Goal: Information Seeking & Learning: Learn about a topic

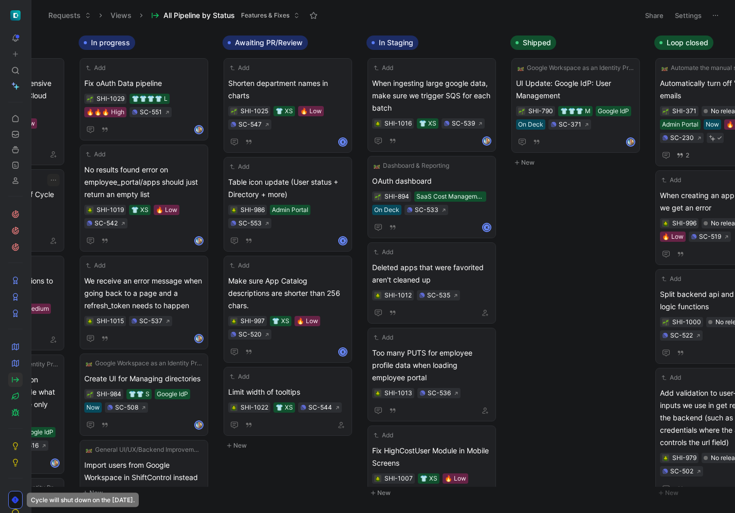
scroll to position [0, 752]
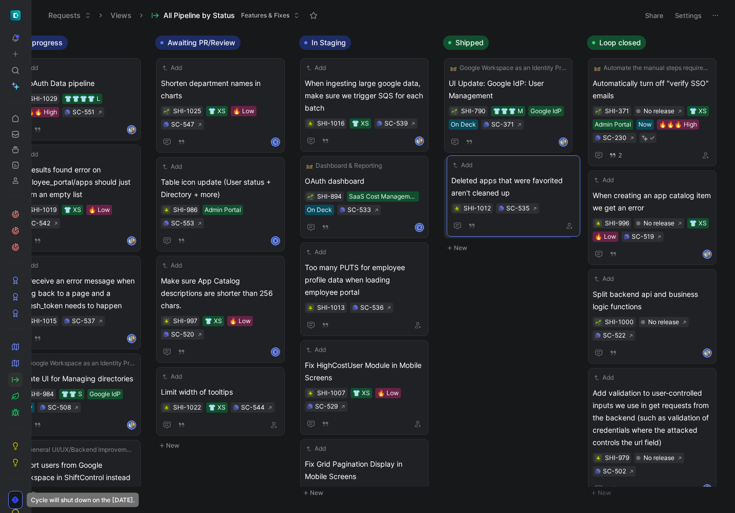
drag, startPoint x: 353, startPoint y: 270, endPoint x: 499, endPoint y: 184, distance: 170.3
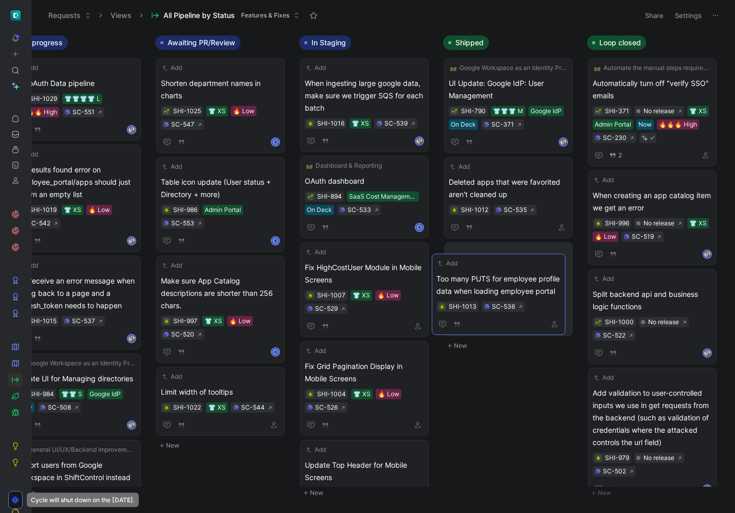
drag, startPoint x: 386, startPoint y: 267, endPoint x: 517, endPoint y: 269, distance: 130.6
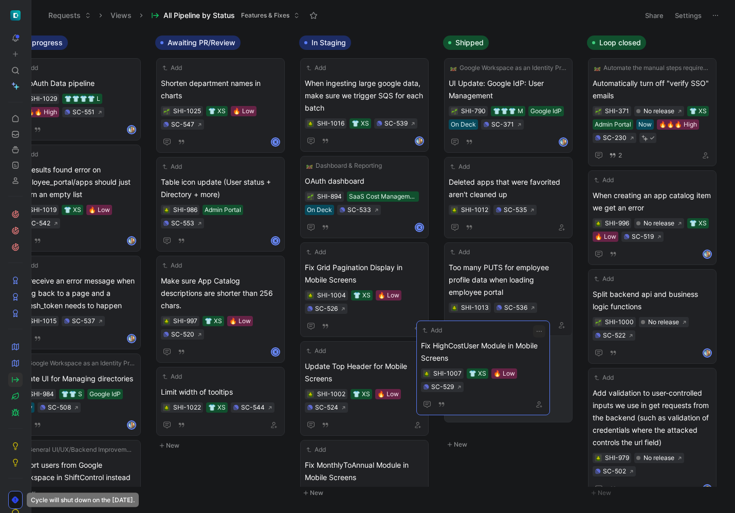
drag, startPoint x: 404, startPoint y: 270, endPoint x: 519, endPoint y: 349, distance: 139.7
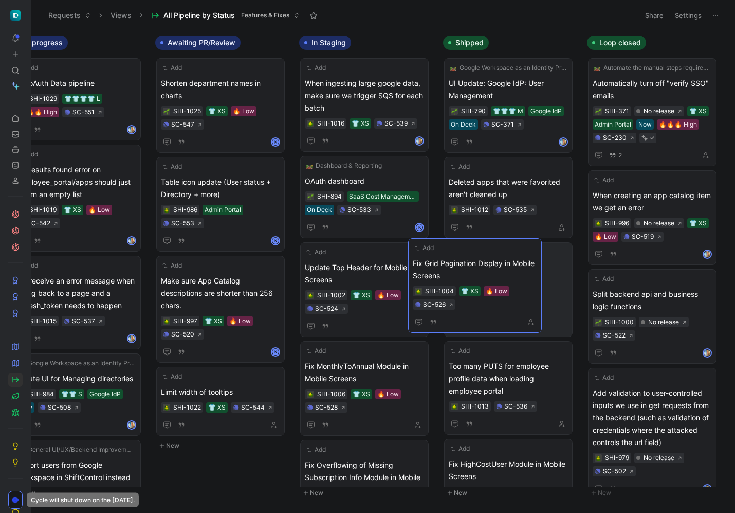
drag, startPoint x: 391, startPoint y: 273, endPoint x: 500, endPoint y: 268, distance: 108.6
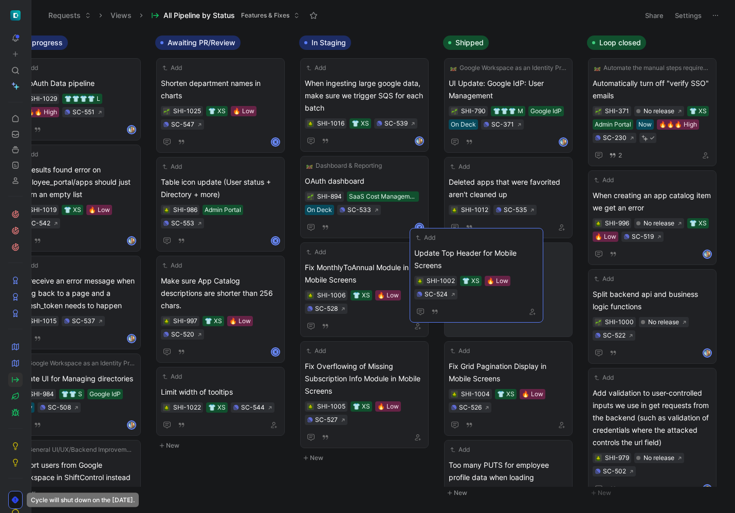
drag, startPoint x: 379, startPoint y: 265, endPoint x: 508, endPoint y: 249, distance: 129.5
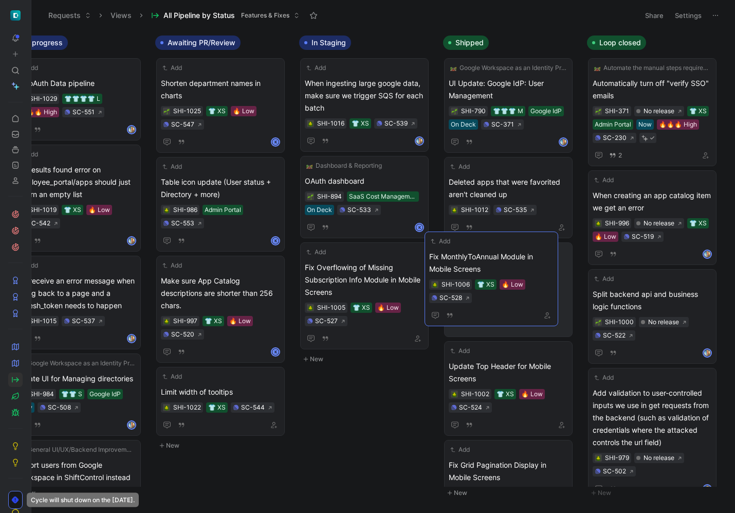
drag, startPoint x: 402, startPoint y: 269, endPoint x: 526, endPoint y: 259, distance: 124.9
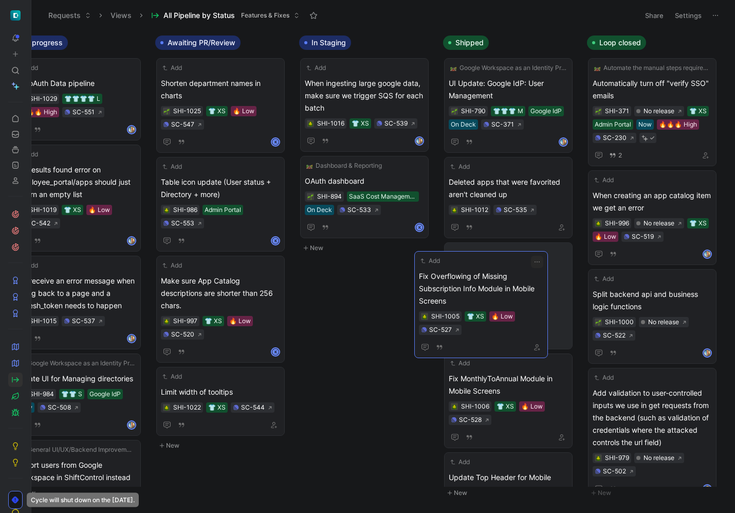
drag, startPoint x: 394, startPoint y: 266, endPoint x: 509, endPoint y: 273, distance: 115.4
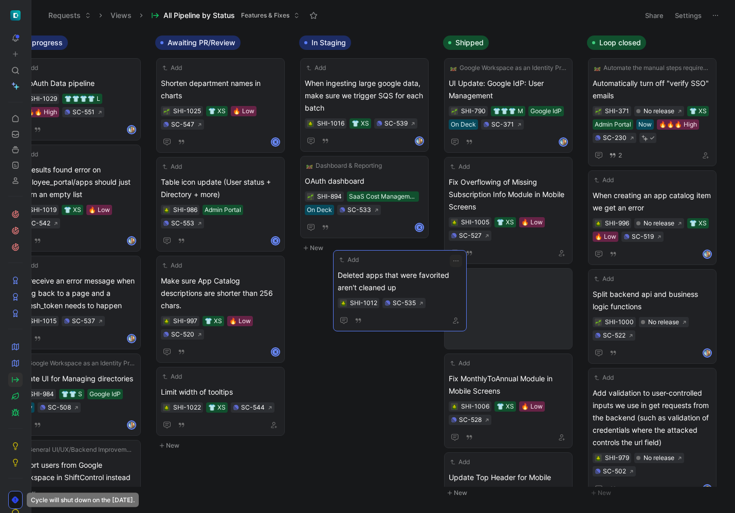
drag, startPoint x: 505, startPoint y: 182, endPoint x: 394, endPoint y: 275, distance: 145.3
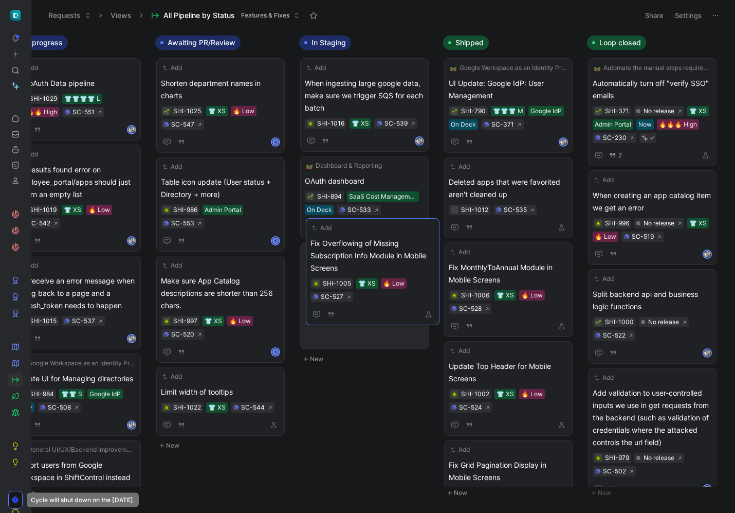
drag, startPoint x: 486, startPoint y: 185, endPoint x: 342, endPoint y: 251, distance: 158.7
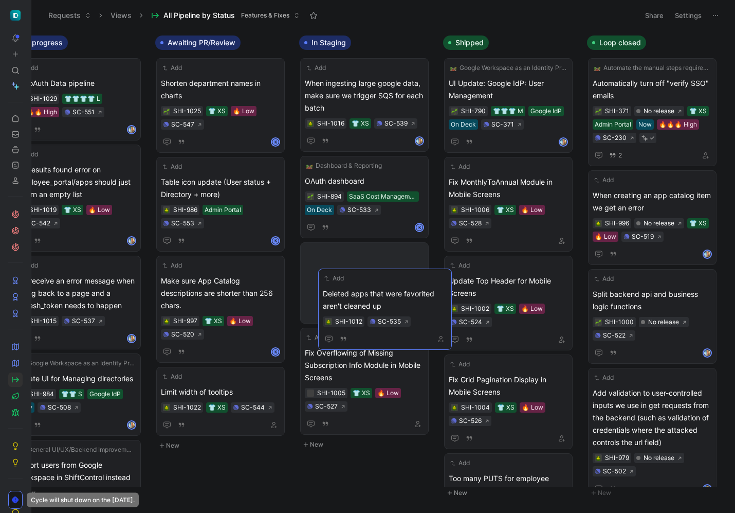
drag, startPoint x: 471, startPoint y: 179, endPoint x: 343, endPoint y: 289, distance: 168.8
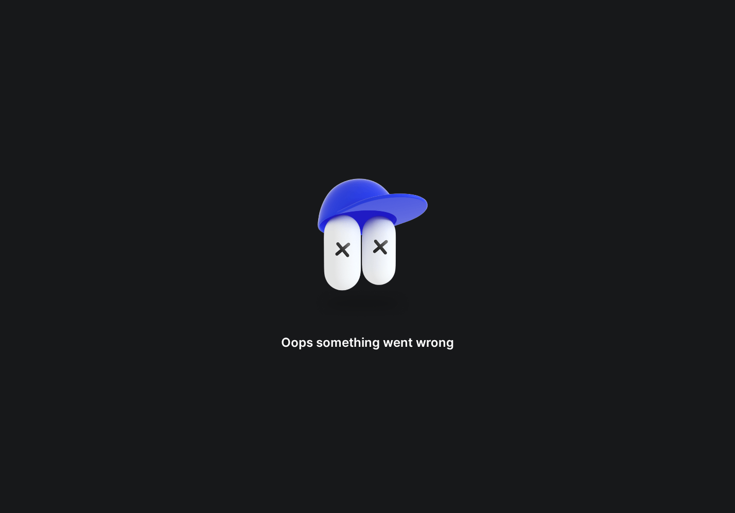
drag, startPoint x: 463, startPoint y: 187, endPoint x: 391, endPoint y: 169, distance: 73.8
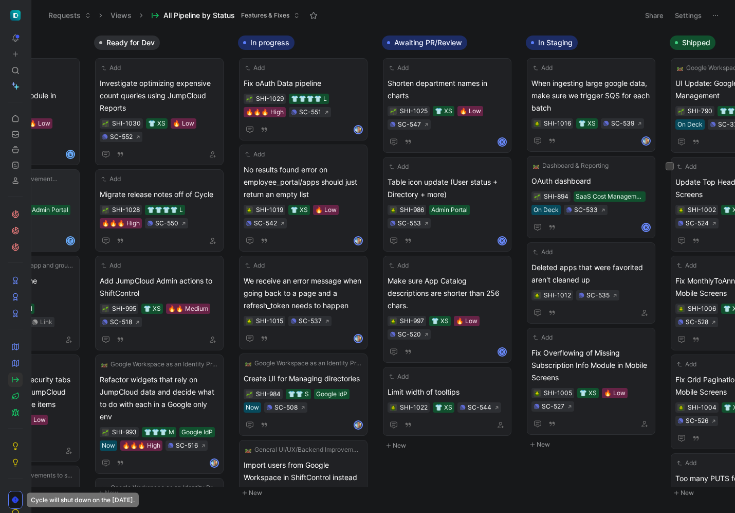
scroll to position [0, 752]
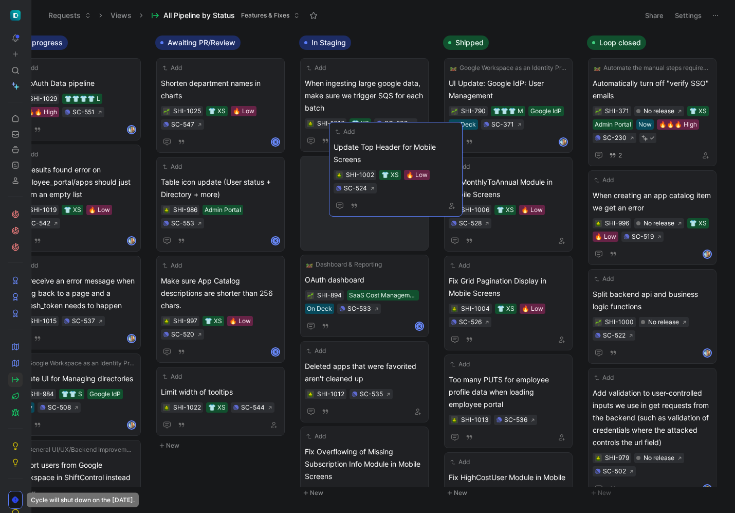
drag, startPoint x: 496, startPoint y: 193, endPoint x: 380, endPoint y: 158, distance: 120.3
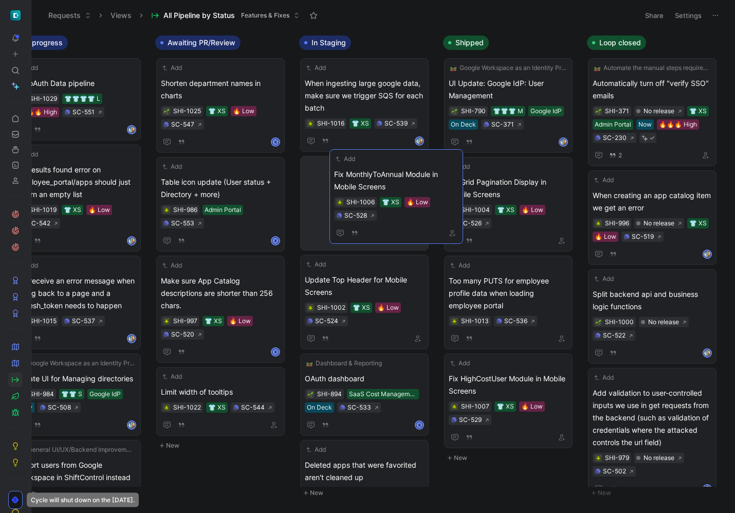
drag, startPoint x: 486, startPoint y: 179, endPoint x: 372, endPoint y: 171, distance: 114.9
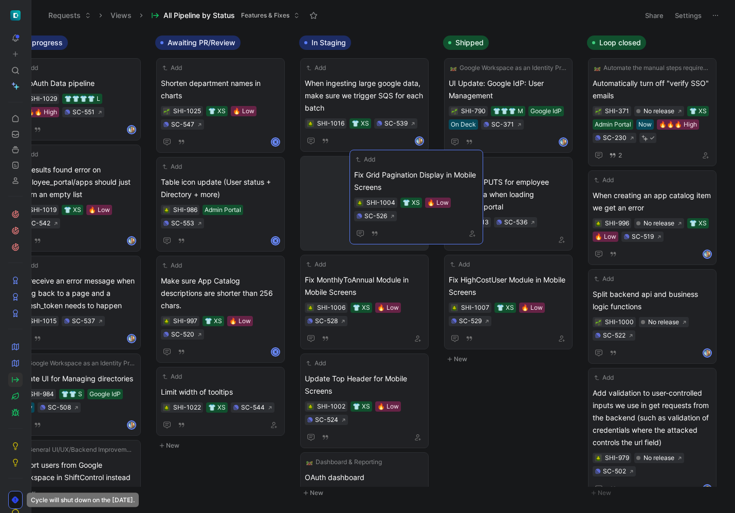
drag, startPoint x: 379, startPoint y: 176, endPoint x: 363, endPoint y: 173, distance: 15.7
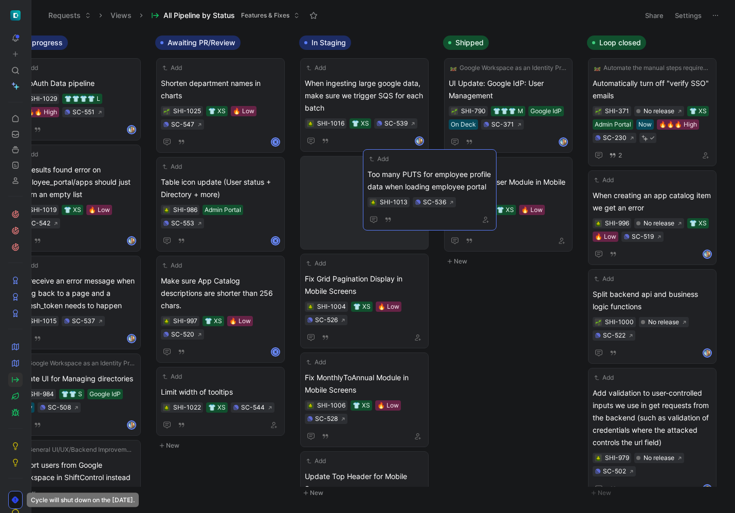
drag, startPoint x: 477, startPoint y: 194, endPoint x: 396, endPoint y: 186, distance: 81.1
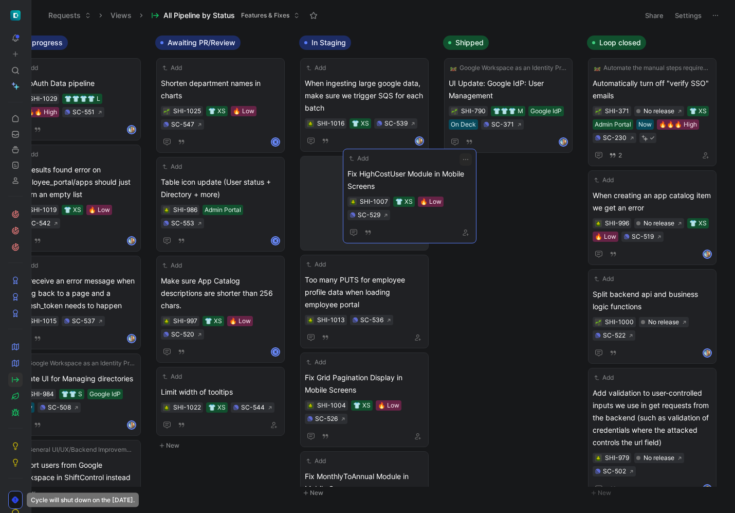
drag, startPoint x: 503, startPoint y: 183, endPoint x: 401, endPoint y: 174, distance: 102.7
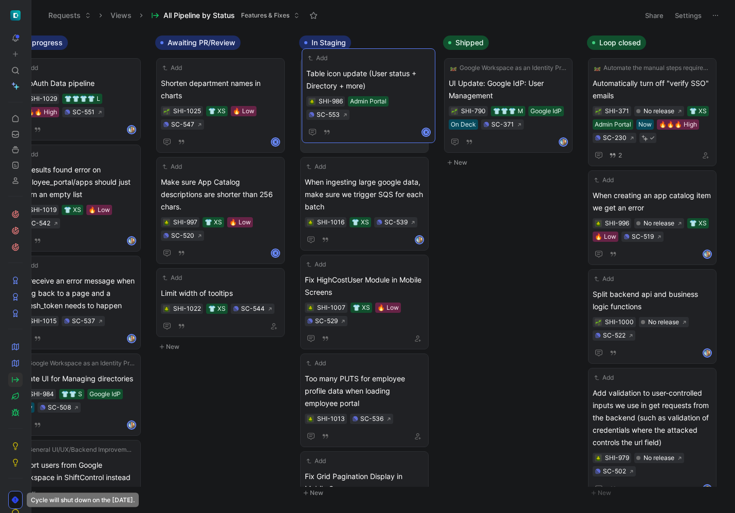
drag, startPoint x: 239, startPoint y: 181, endPoint x: 381, endPoint y: 75, distance: 177.5
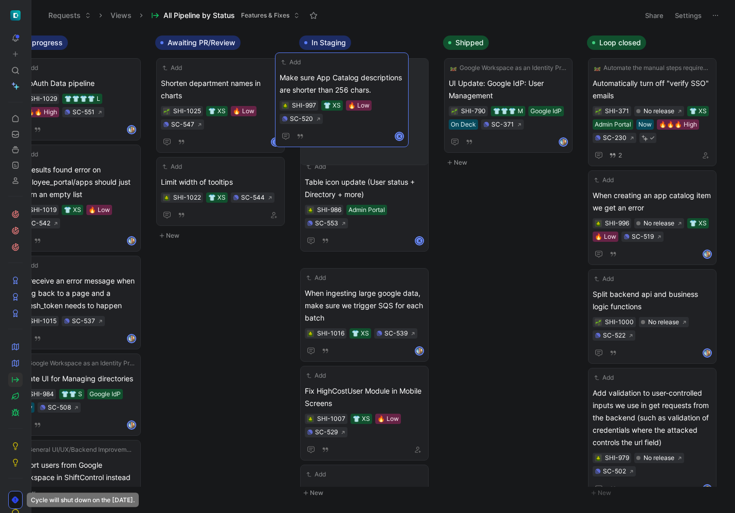
drag, startPoint x: 265, startPoint y: 175, endPoint x: 384, endPoint y: 70, distance: 158.4
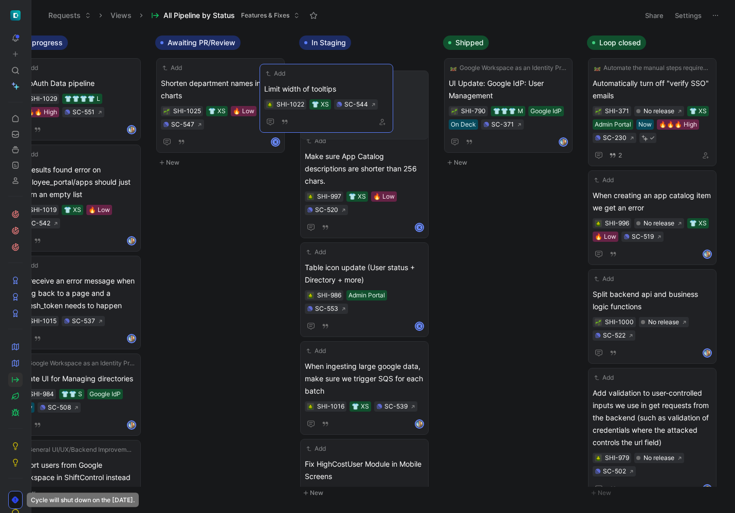
drag, startPoint x: 256, startPoint y: 170, endPoint x: 359, endPoint y: 77, distance: 139.1
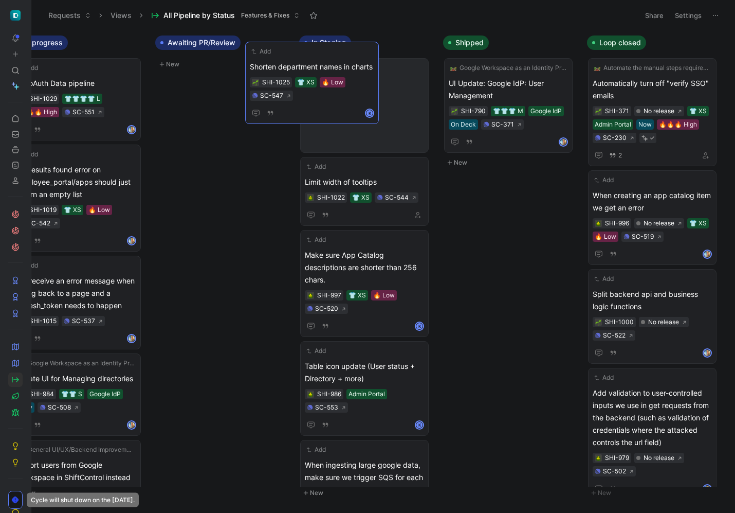
drag, startPoint x: 256, startPoint y: 82, endPoint x: 358, endPoint y: 68, distance: 102.7
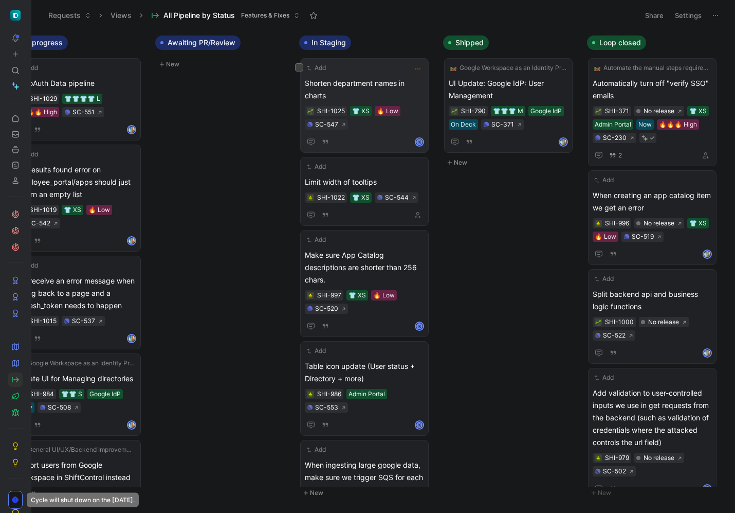
click at [360, 79] on span "Shorten department names in charts" at bounding box center [364, 89] width 119 height 25
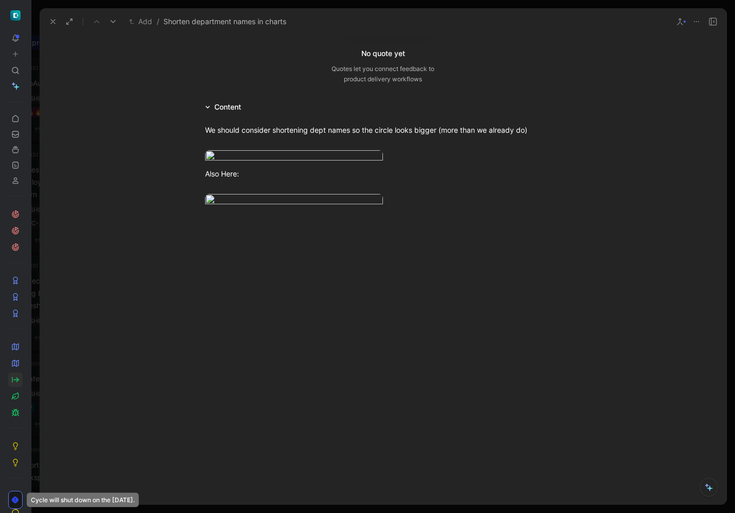
scroll to position [422, 0]
click at [53, 20] on icon at bounding box center [53, 21] width 8 height 8
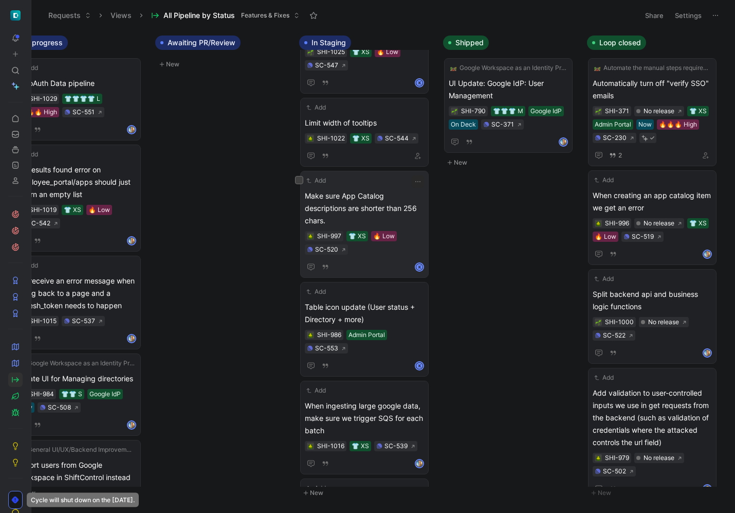
scroll to position [78, 0]
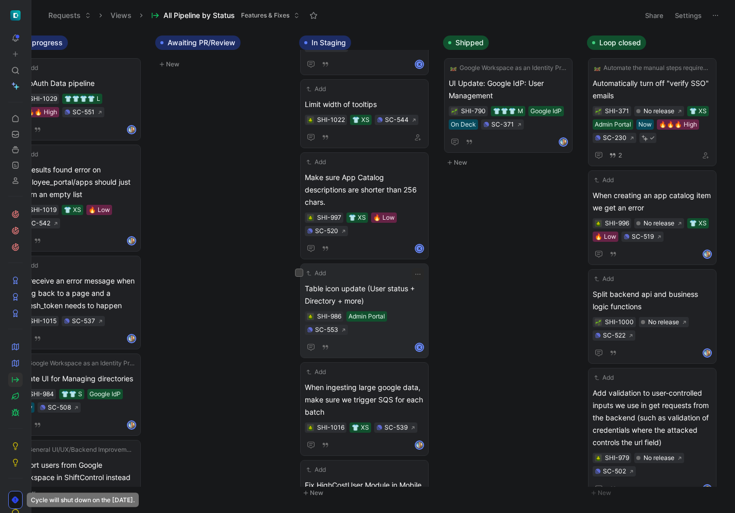
click at [345, 282] on span "Table icon update (User status + Directory + more)" at bounding box center [364, 294] width 119 height 25
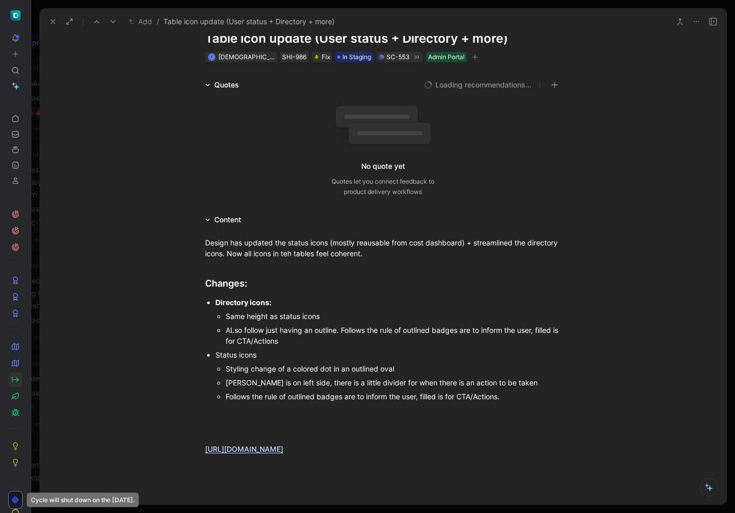
scroll to position [58, 0]
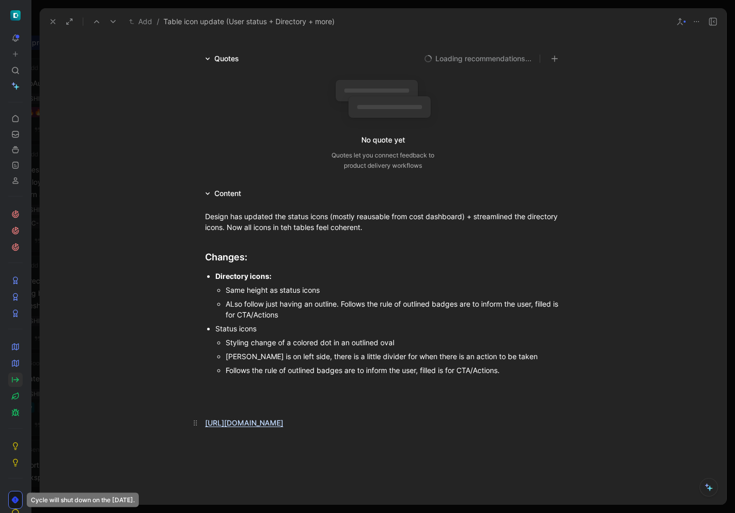
click at [283, 422] on link "[URL][DOMAIN_NAME]" at bounding box center [244, 422] width 78 height 9
click at [52, 20] on icon at bounding box center [53, 21] width 8 height 8
